Goal: Complete application form

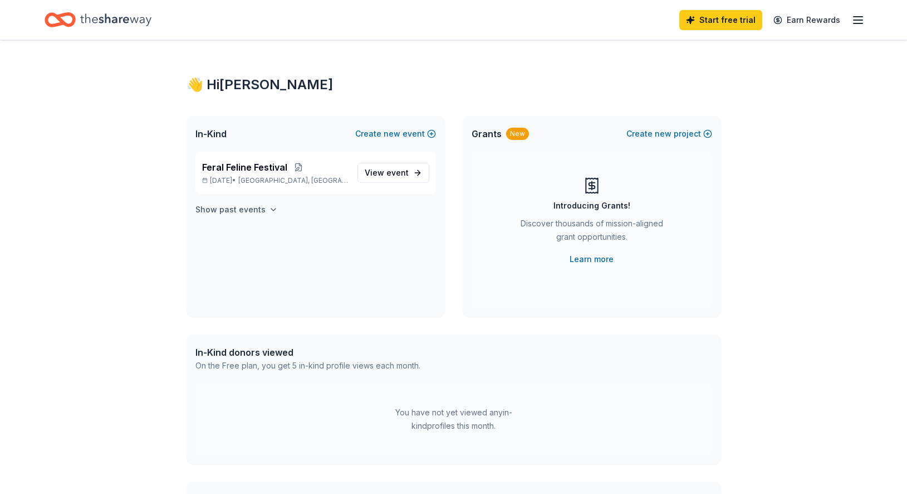
click at [271, 209] on icon "button" at bounding box center [273, 209] width 9 height 9
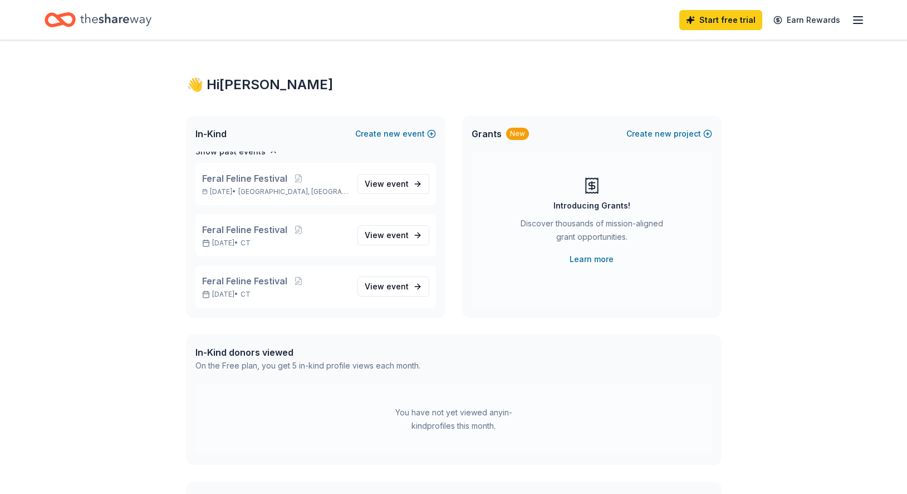
click at [854, 23] on line "button" at bounding box center [858, 23] width 9 height 0
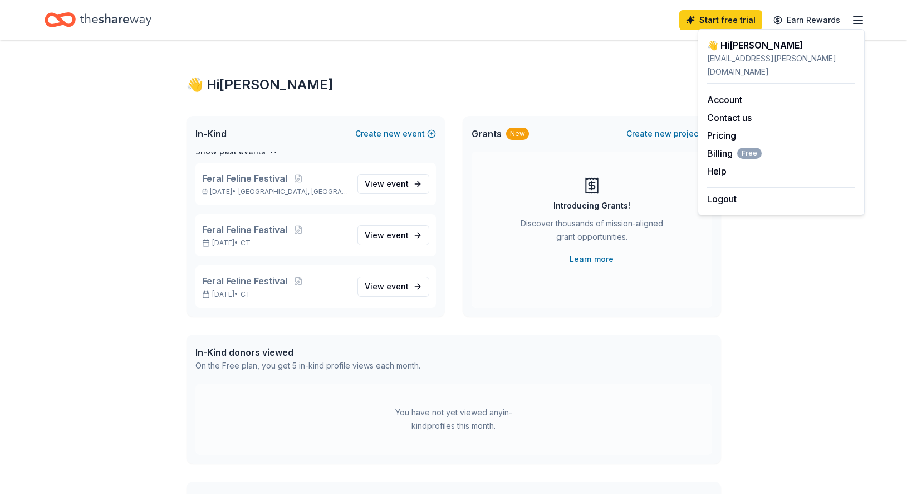
click at [779, 299] on div "👋 Hi [PERSON_NAME] In-Kind Create new event Feral Feline Festival [DATE] • [GEO…" at bounding box center [453, 354] width 907 height 628
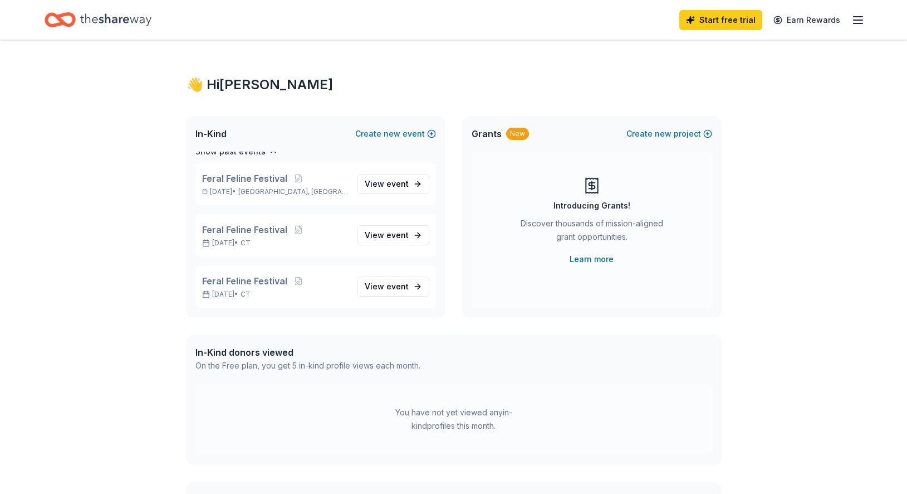
click at [856, 22] on icon "button" at bounding box center [858, 19] width 13 height 13
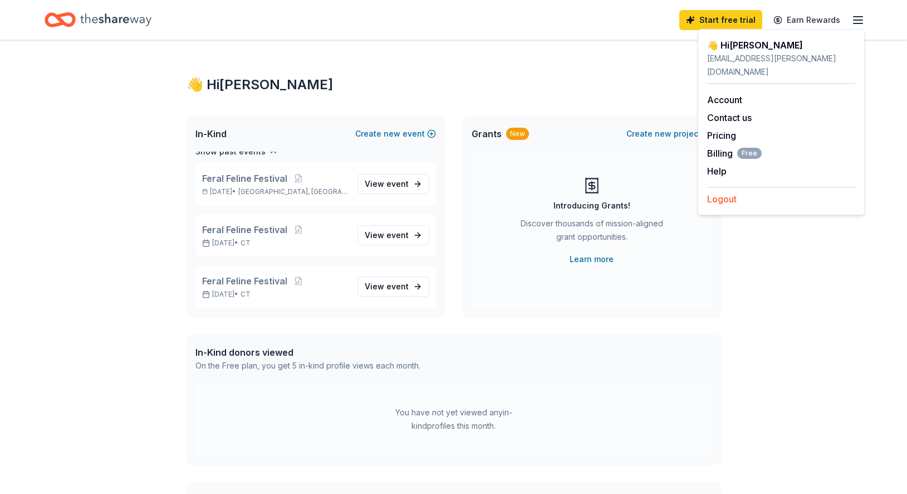
click at [725, 192] on button "Logout" at bounding box center [722, 198] width 30 height 13
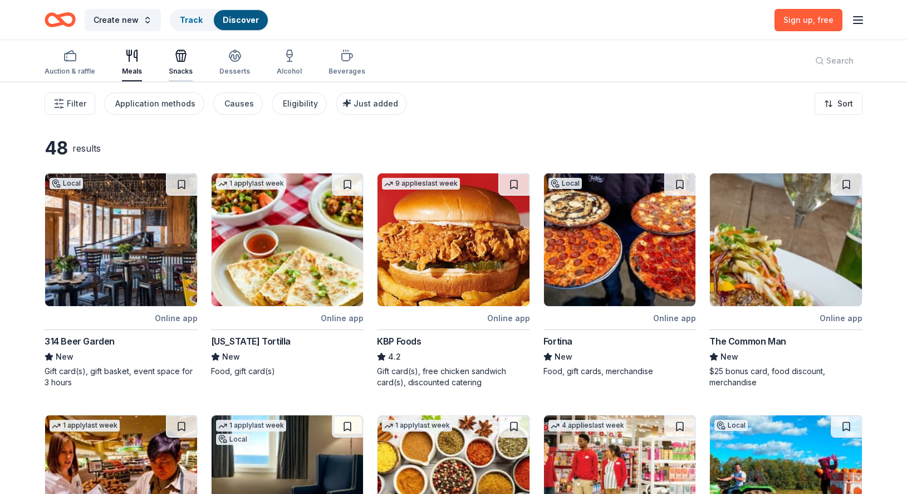
click at [177, 68] on div "Snacks" at bounding box center [181, 71] width 24 height 9
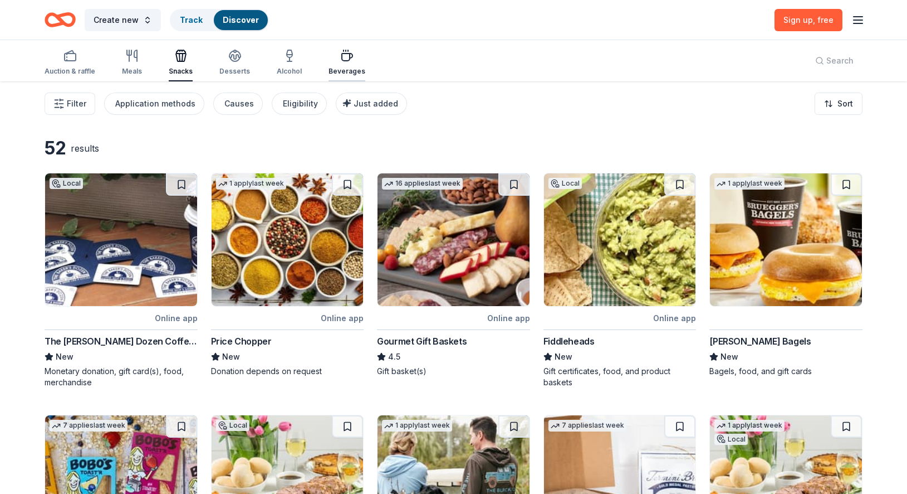
click at [351, 71] on div "Beverages" at bounding box center [347, 71] width 37 height 9
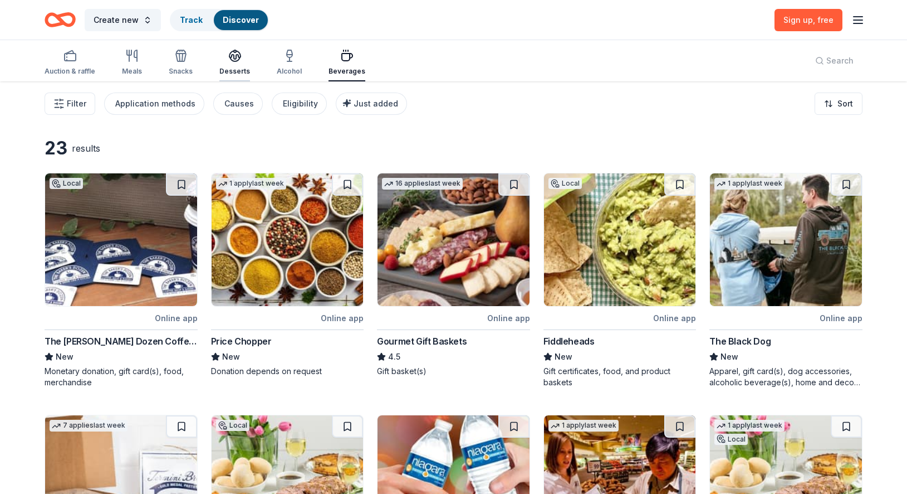
click at [228, 63] on div "Desserts" at bounding box center [234, 62] width 31 height 27
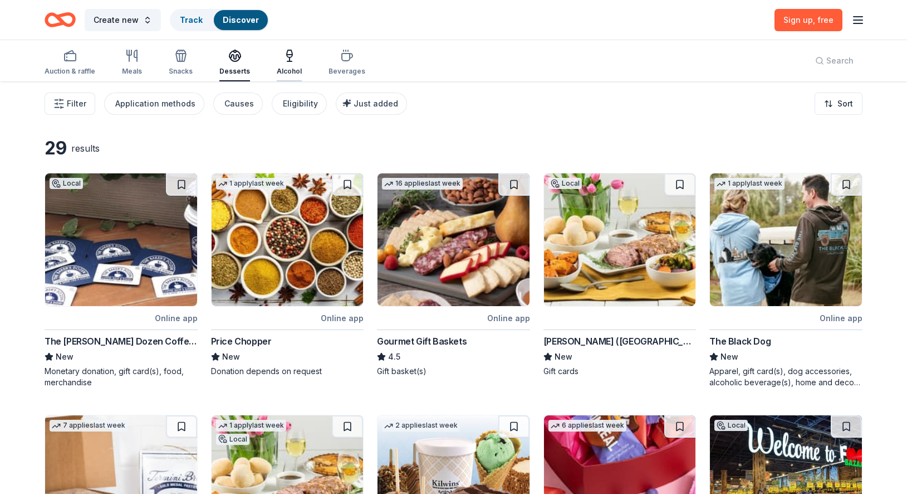
click at [289, 61] on icon "button" at bounding box center [289, 61] width 4 height 0
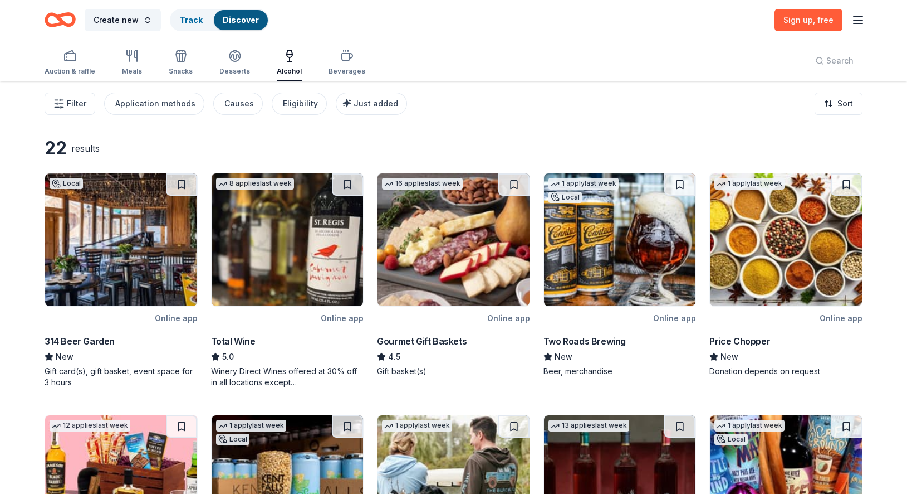
click at [601, 267] on img at bounding box center [620, 239] width 152 height 133
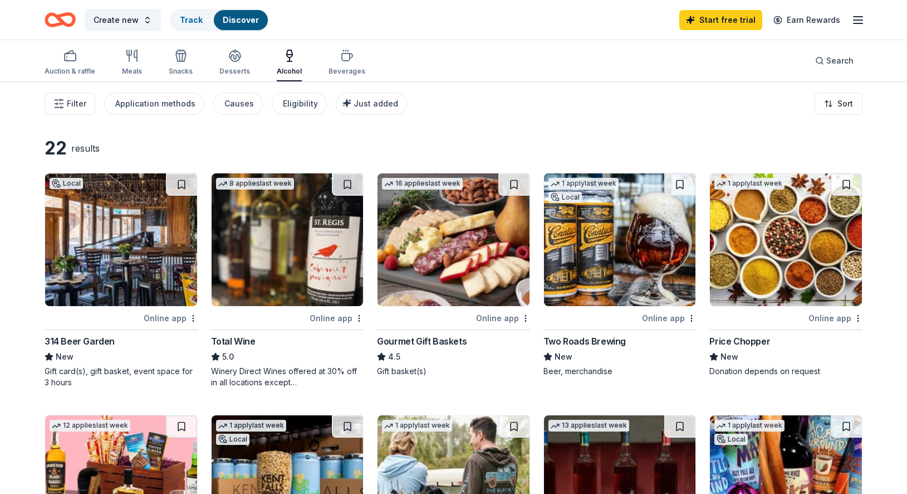
click at [416, 341] on div "Gourmet Gift Baskets" at bounding box center [422, 340] width 90 height 13
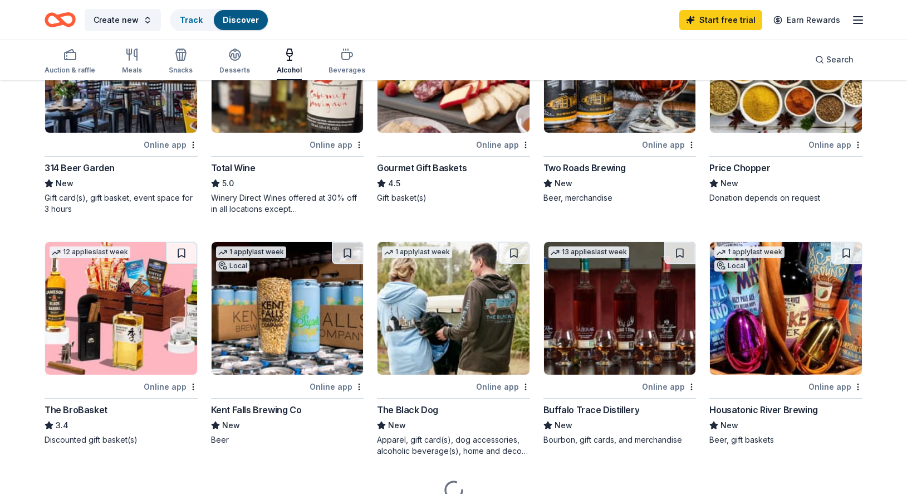
scroll to position [223, 0]
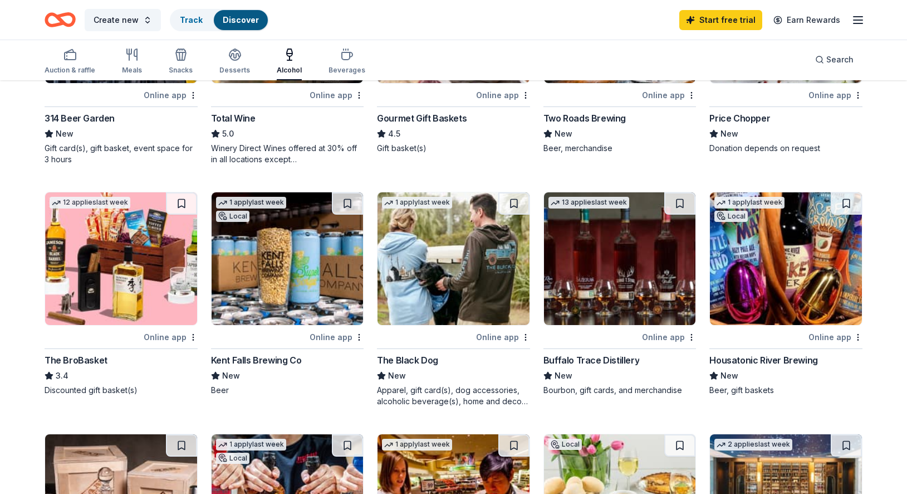
click at [752, 294] on img at bounding box center [786, 258] width 152 height 133
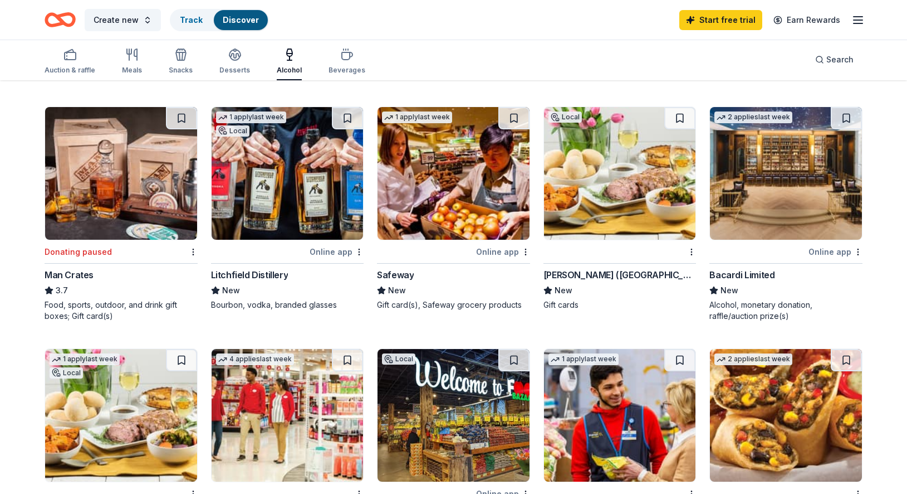
scroll to position [557, 0]
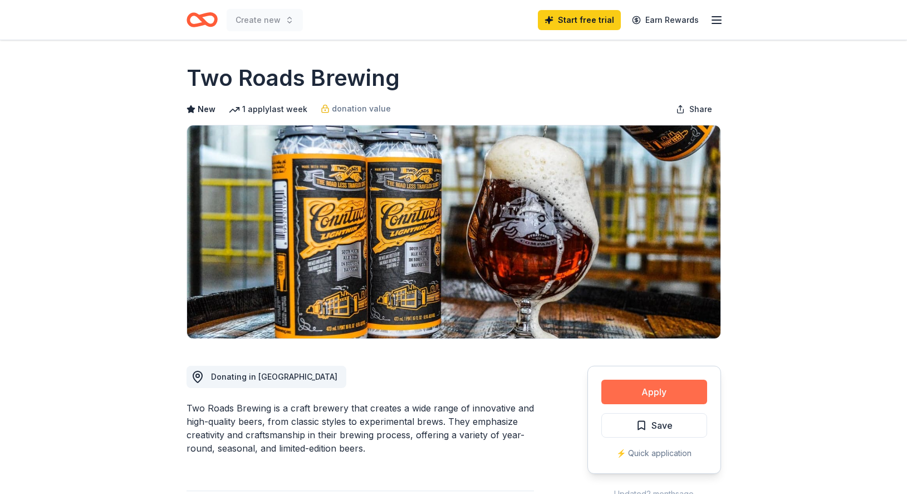
click at [631, 391] on button "Apply" at bounding box center [655, 391] width 106 height 25
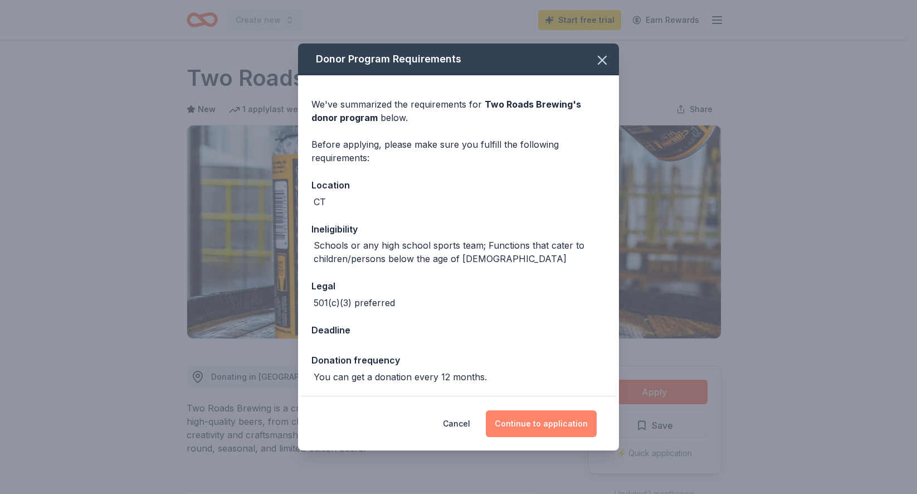
click at [542, 420] on button "Continue to application" at bounding box center [541, 423] width 111 height 27
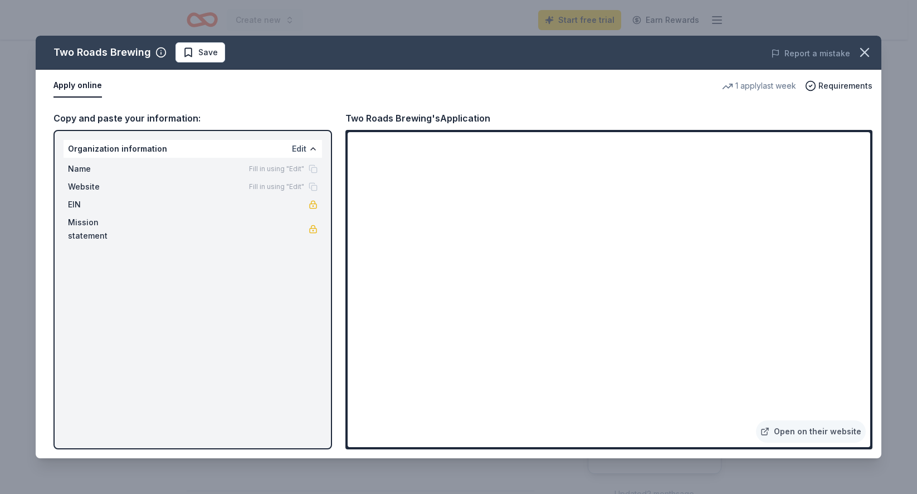
click at [304, 147] on button "Edit" at bounding box center [299, 148] width 14 height 13
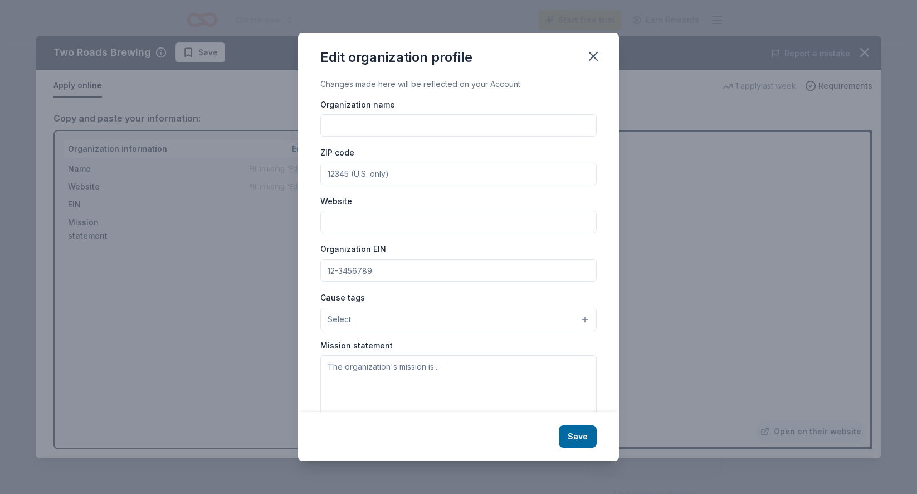
click at [361, 125] on input "Organization name" at bounding box center [458, 125] width 276 height 22
type input "Greater New Haven Cat Project"
click at [380, 179] on input "ZIP code" at bounding box center [458, 174] width 276 height 22
type input "06506"
click at [377, 269] on input "Organization EIN" at bounding box center [458, 270] width 276 height 22
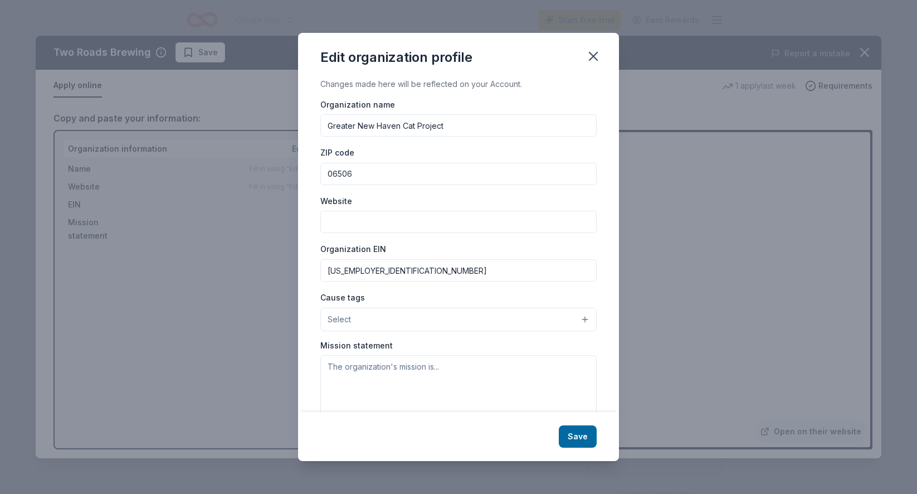
type input "06-1463271"
click at [571, 318] on button "Select" at bounding box center [458, 319] width 276 height 23
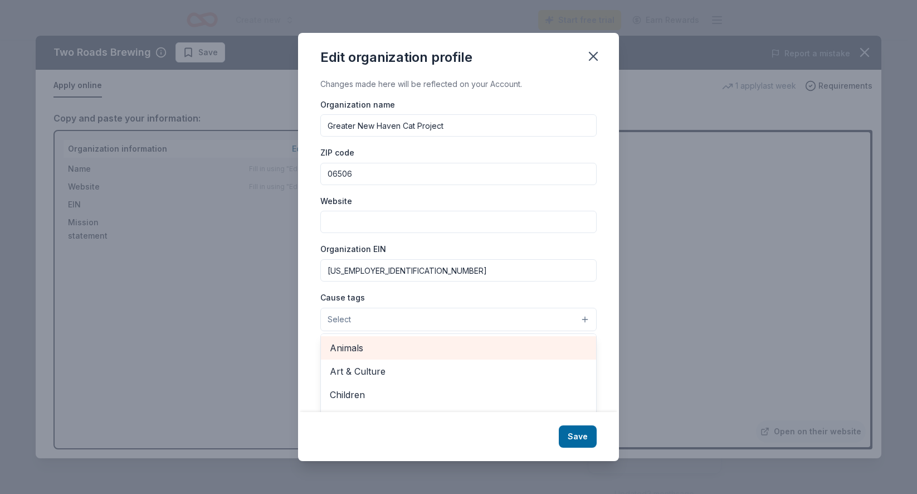
click at [379, 344] on span "Animals" at bounding box center [458, 347] width 257 height 14
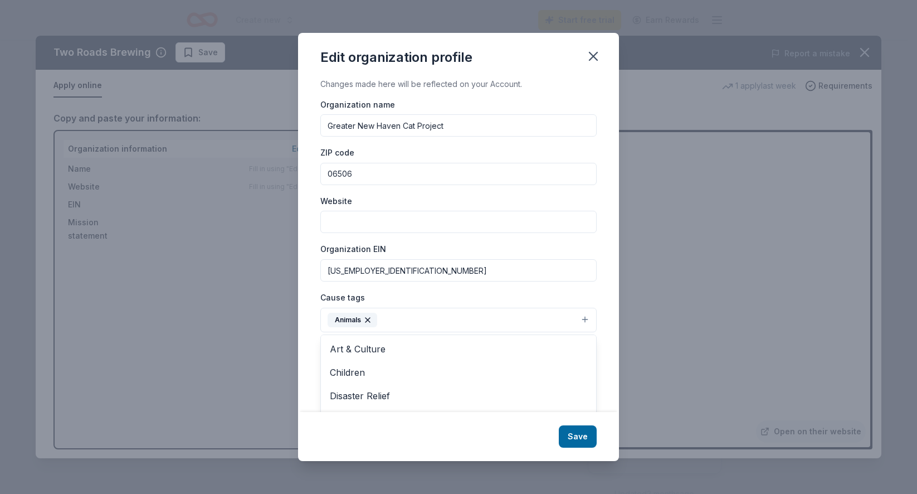
click at [350, 222] on div "Organization name Greater New Haven Cat Project ZIP code 06506 Website Organiza…" at bounding box center [458, 265] width 276 height 336
click at [348, 223] on input "Website" at bounding box center [458, 222] width 276 height 22
type input "gnhcp.org"
click at [456, 404] on textarea at bounding box center [458, 394] width 276 height 77
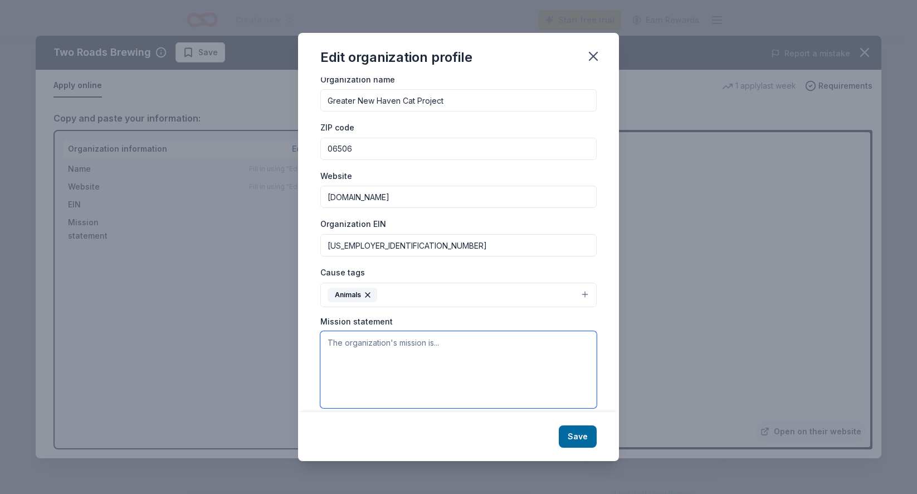
scroll to position [39, 0]
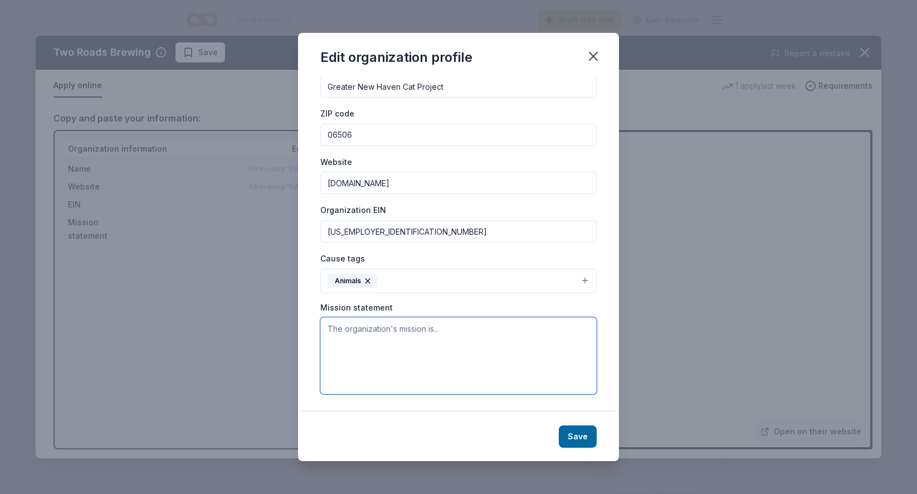
paste textarea "The gift card will be included in a gift basket and raffled off during our in-p…"
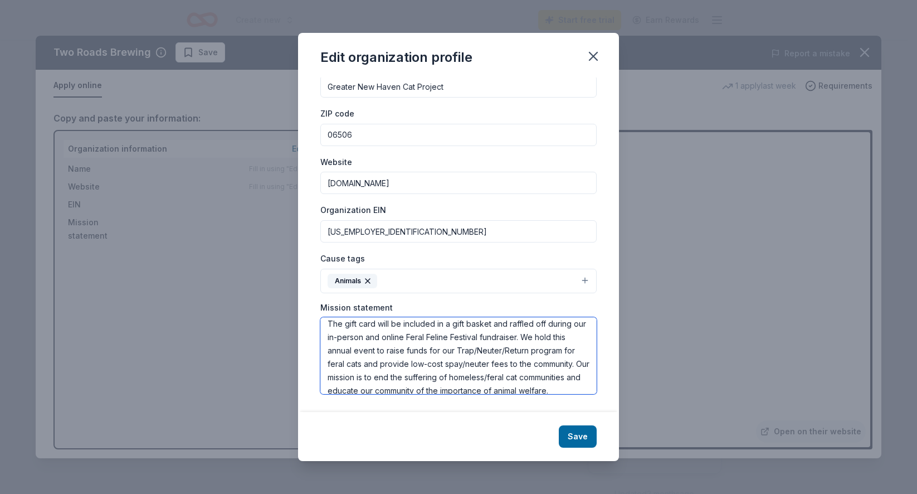
scroll to position [0, 0]
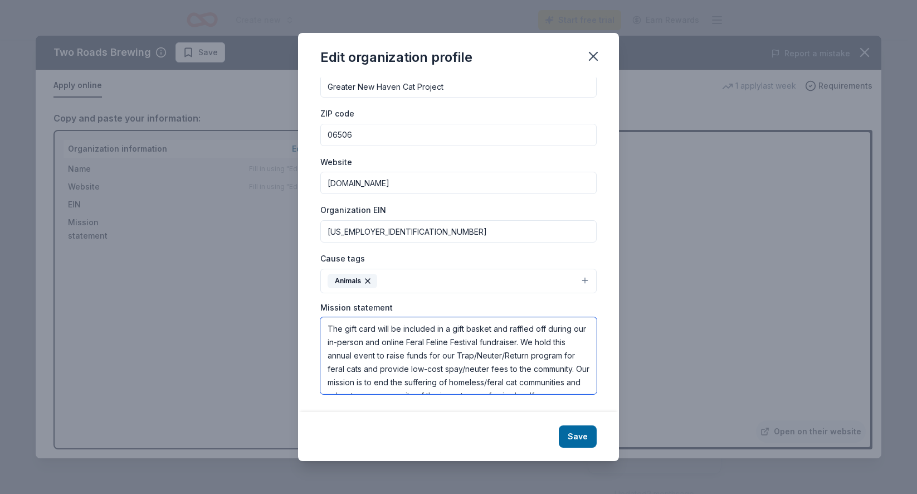
drag, startPoint x: 345, startPoint y: 327, endPoint x: 510, endPoint y: 352, distance: 166.8
click at [510, 352] on textarea "The gift card will be included in a gift basket and raffled off during our in-p…" at bounding box center [458, 355] width 276 height 77
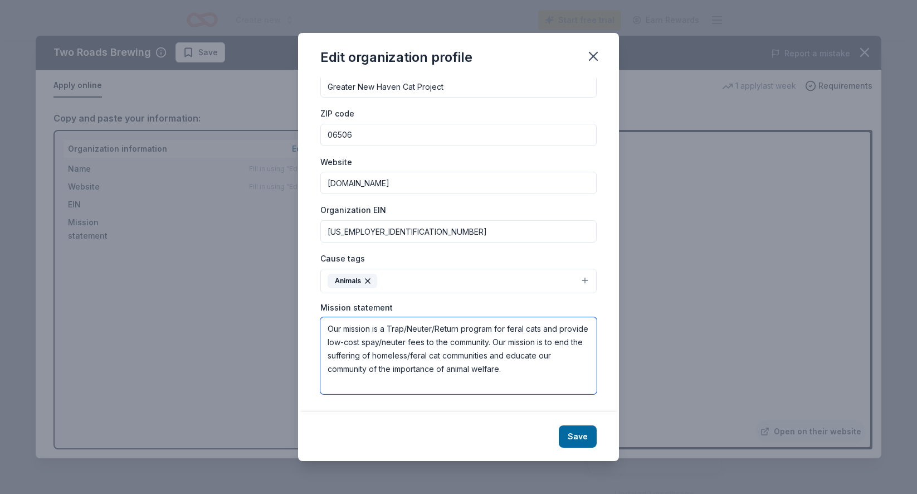
click at [557, 329] on textarea "Our mission is a Trap/Neuter/Return program for feral cats and provide low-cost…" at bounding box center [458, 355] width 276 height 77
drag, startPoint x: 384, startPoint y: 328, endPoint x: 320, endPoint y: 328, distance: 64.6
click at [320, 328] on div "Changes made here will be reflected on your Account. Organization name Greater …" at bounding box center [458, 244] width 321 height 335
click at [559, 327] on textarea "We provide a Trap/Neuter/Return program for feral cats and to provide low-cost …" at bounding box center [458, 355] width 276 height 77
click at [354, 341] on textarea "We provide a Trap/Neuter/Return program for feral cats and provide low-cost spa…" at bounding box center [458, 355] width 276 height 77
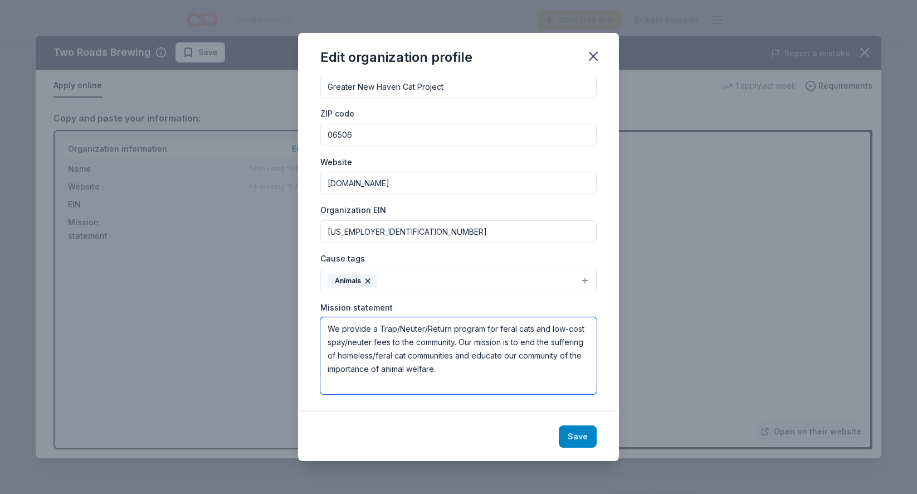
type textarea "We provide a Trap/Neuter/Return program for feral cats and low-cost spay/neuter…"
click at [577, 433] on button "Save" at bounding box center [578, 436] width 38 height 22
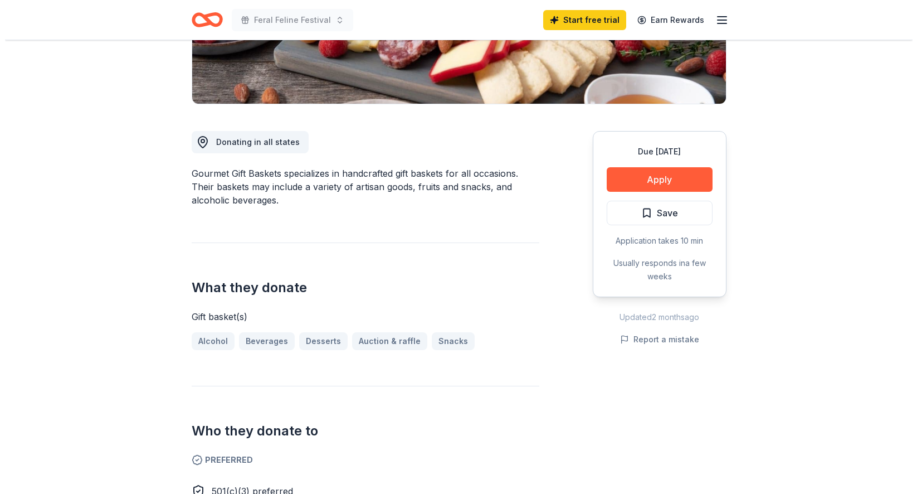
scroll to position [167, 0]
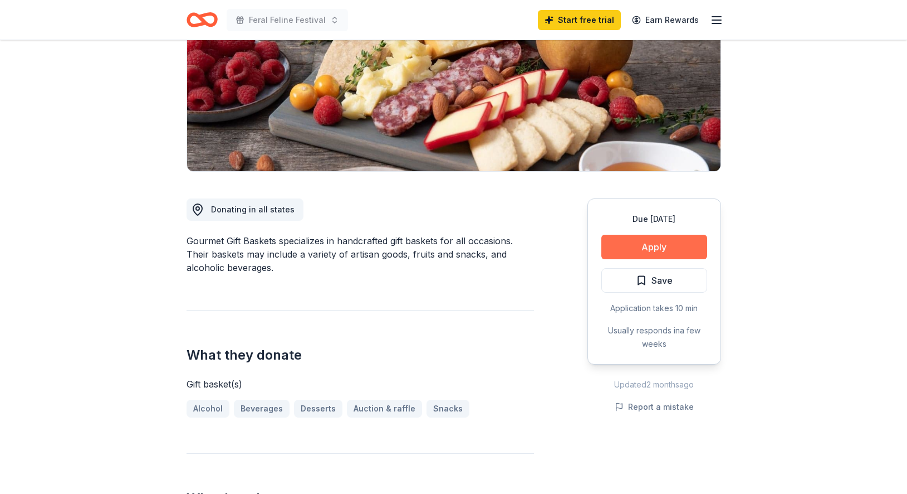
click at [642, 245] on button "Apply" at bounding box center [655, 247] width 106 height 25
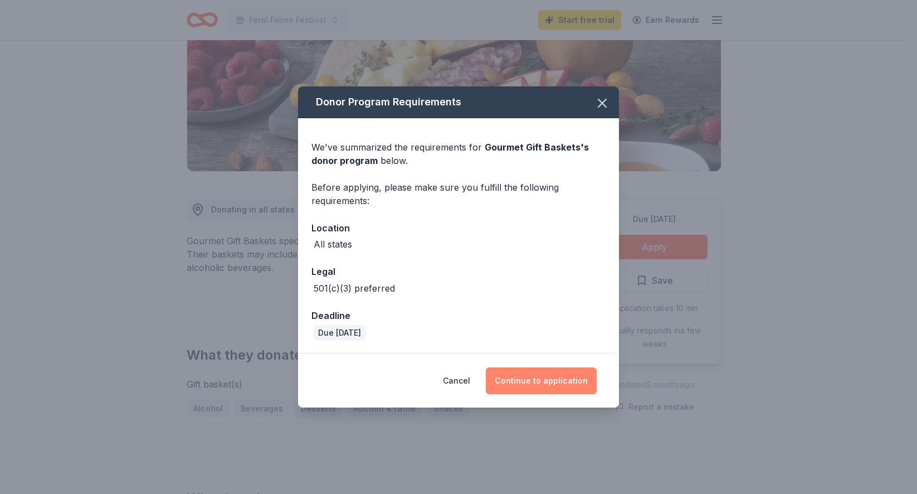
click at [540, 380] on button "Continue to application" at bounding box center [541, 380] width 111 height 27
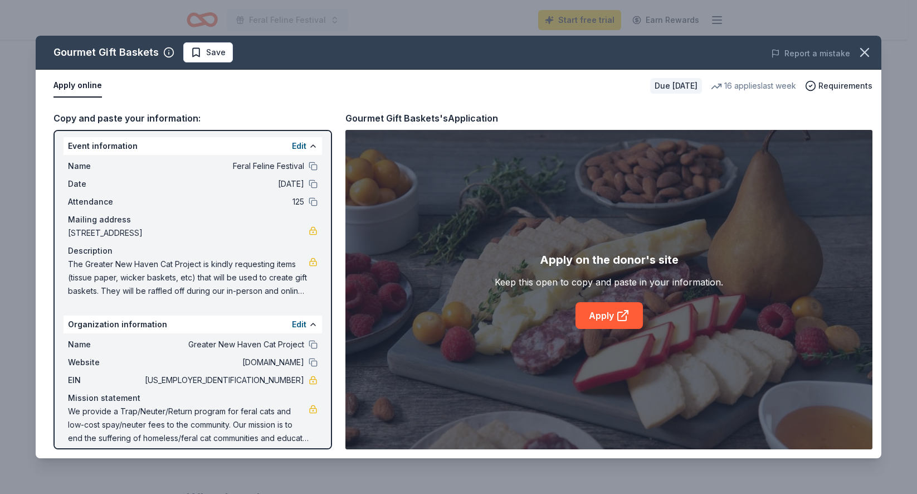
scroll to position [0, 0]
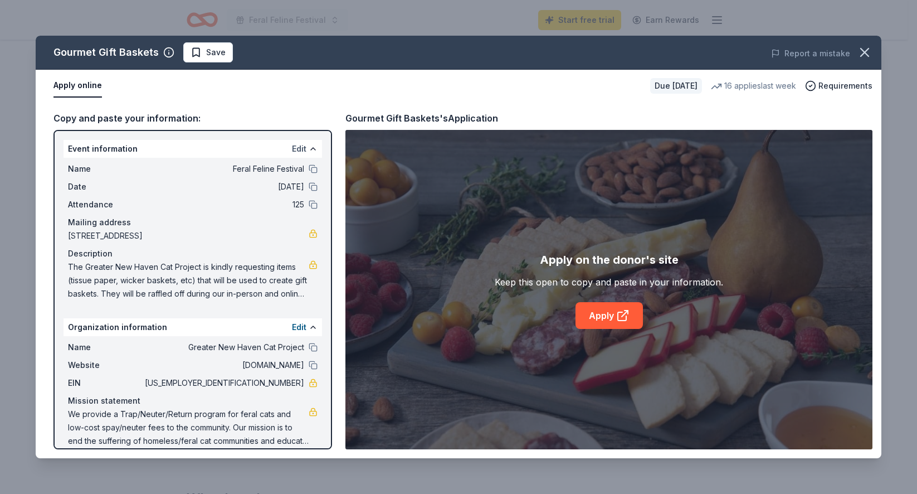
click at [292, 146] on button "Edit" at bounding box center [299, 148] width 14 height 13
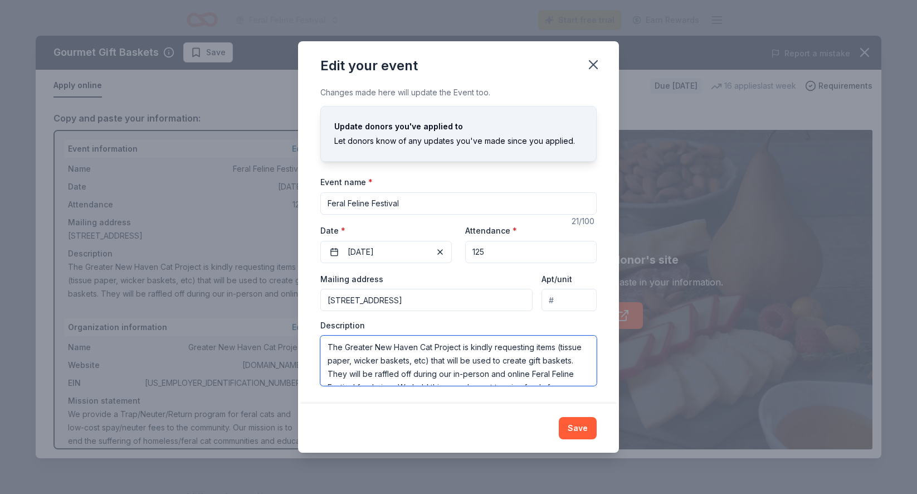
click at [455, 359] on textarea "The Greater New Haven Cat Project is kindly requesting items (tissue paper, wic…" at bounding box center [458, 360] width 276 height 50
click at [573, 348] on textarea "The Greater New Haven Cat Project is kindly requesting items or a gift basket t…" at bounding box center [458, 360] width 276 height 50
click at [372, 372] on textarea "The Greater New Haven Cat Project is kindly requesting items or a pre-arranged …" at bounding box center [458, 360] width 276 height 50
type textarea "The Greater New Haven Cat Project is kindly requesting items or a pre-arranged …"
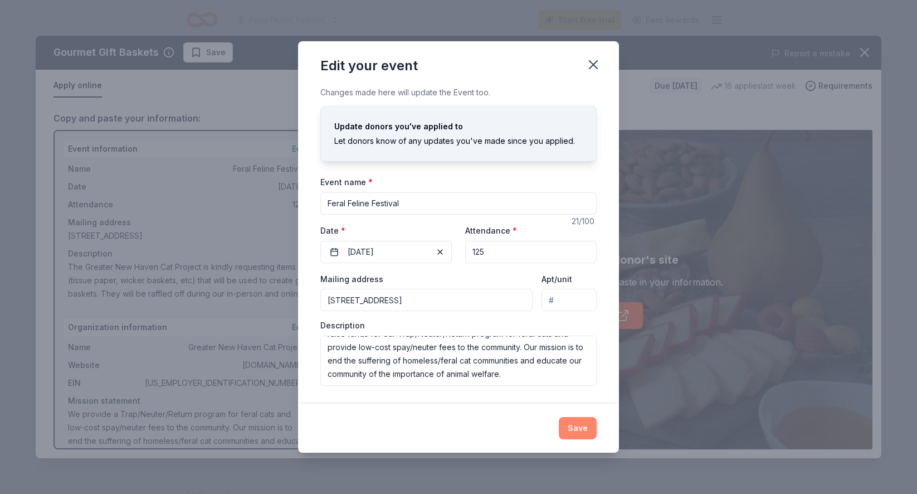
click at [582, 430] on button "Save" at bounding box center [578, 428] width 38 height 22
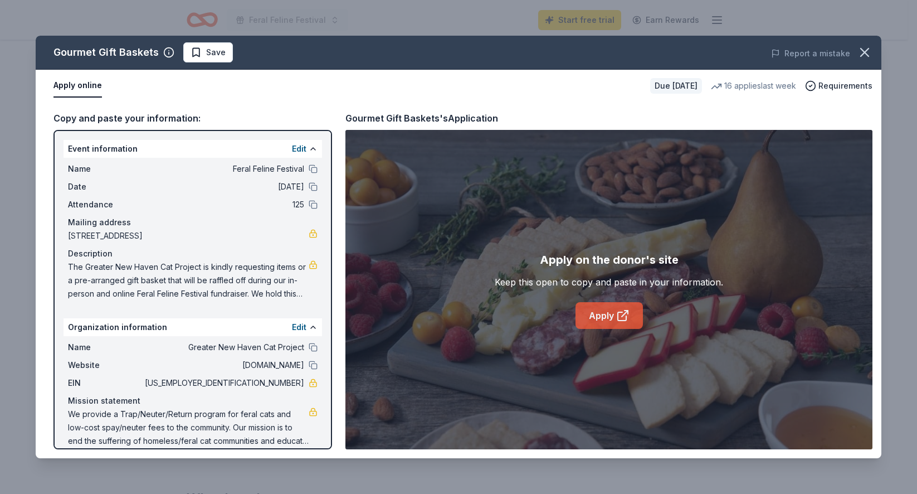
click at [611, 316] on link "Apply" at bounding box center [608, 315] width 67 height 27
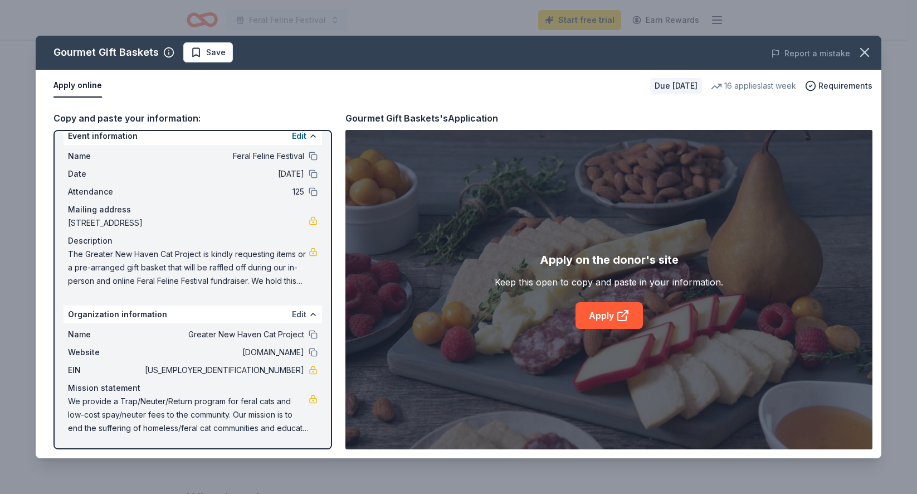
click at [292, 315] on button "Edit" at bounding box center [299, 314] width 14 height 13
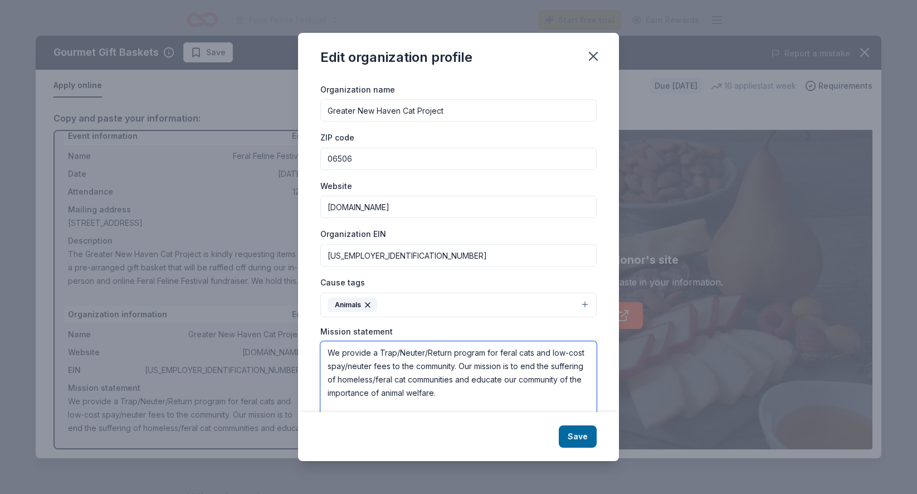
scroll to position [39, 0]
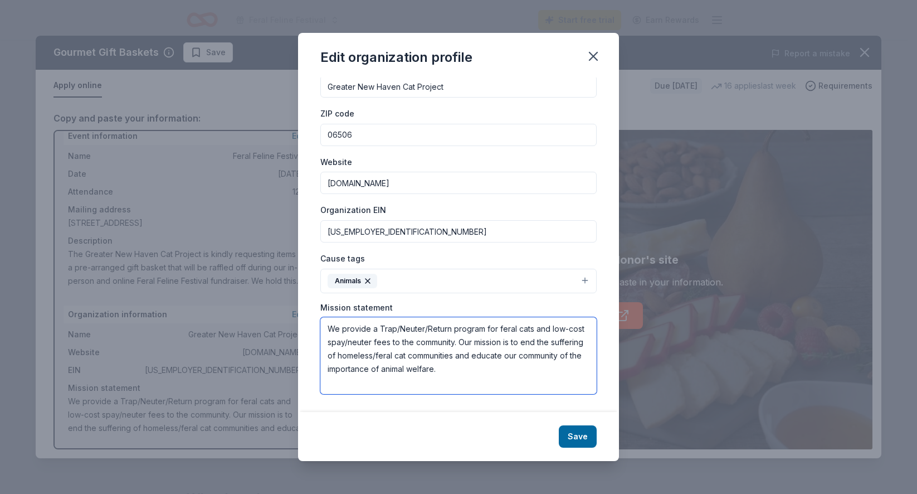
drag, startPoint x: 329, startPoint y: 367, endPoint x: 525, endPoint y: 380, distance: 196.5
click at [527, 385] on textarea "We provide a Trap/Neuter/Return program for feral cats and low-cost spay/neuter…" at bounding box center [458, 355] width 276 height 77
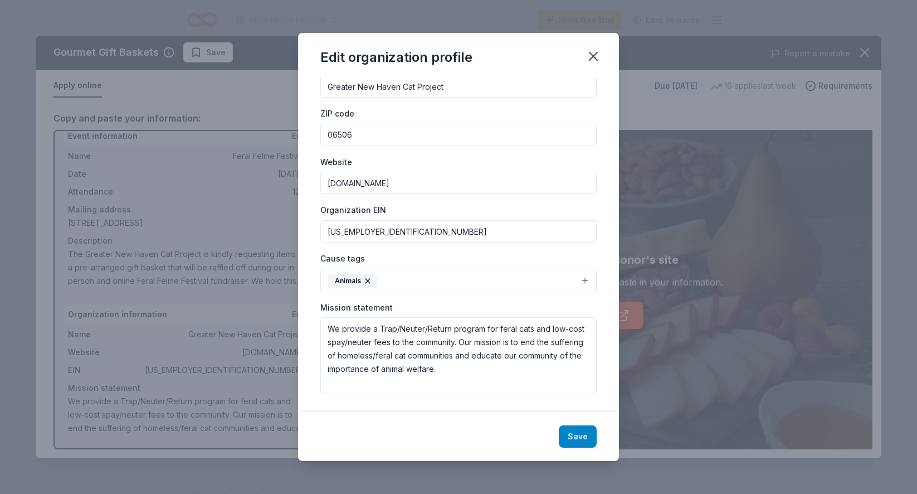
click at [589, 439] on button "Save" at bounding box center [578, 436] width 38 height 22
click at [590, 60] on icon "button" at bounding box center [593, 56] width 8 height 8
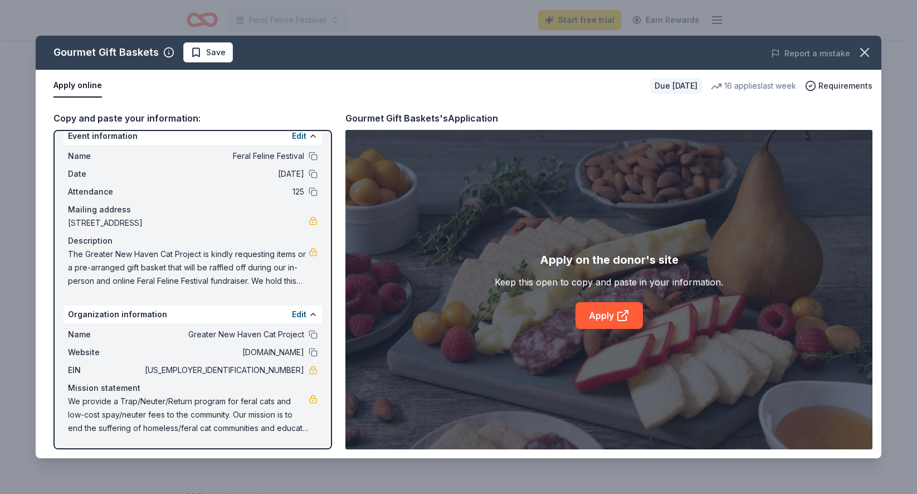
scroll to position [0, 0]
